Goal: Navigation & Orientation: Find specific page/section

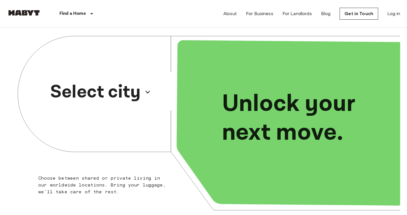
click at [128, 89] on p "Select city" at bounding box center [95, 92] width 91 height 27
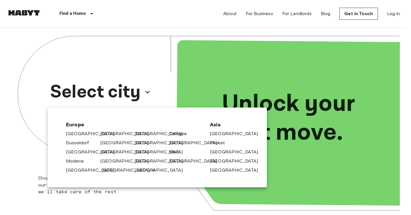
click at [102, 171] on link "[GEOGRAPHIC_DATA]" at bounding box center [128, 170] width 54 height 7
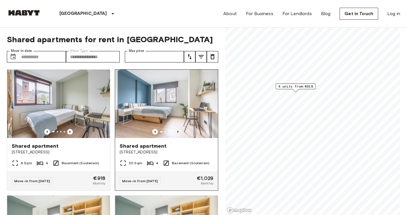
click at [176, 130] on icon "Previous image" at bounding box center [178, 132] width 6 height 6
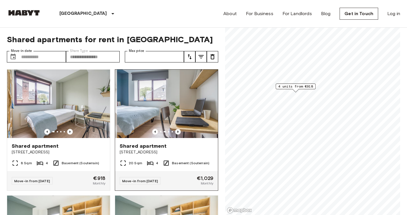
click at [176, 130] on icon "Previous image" at bounding box center [178, 132] width 6 height 6
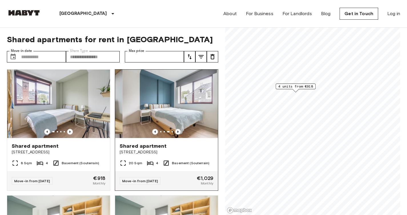
click at [176, 130] on icon "Previous image" at bounding box center [178, 132] width 6 height 6
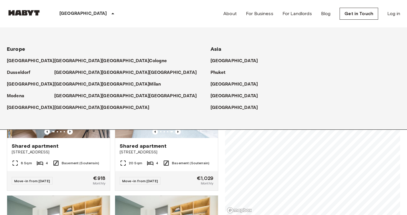
click at [75, 7] on div "[GEOGRAPHIC_DATA]" at bounding box center [87, 13] width 93 height 27
click at [150, 96] on p "[GEOGRAPHIC_DATA]" at bounding box center [174, 96] width 48 height 7
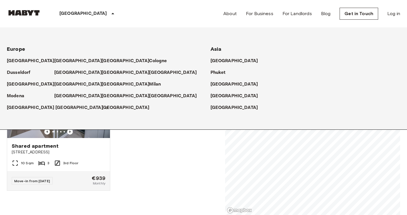
click at [57, 110] on p "[GEOGRAPHIC_DATA]" at bounding box center [79, 108] width 48 height 7
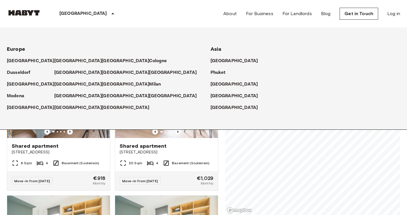
click at [82, 8] on div "[GEOGRAPHIC_DATA]" at bounding box center [87, 13] width 93 height 27
